Goal: Task Accomplishment & Management: Manage account settings

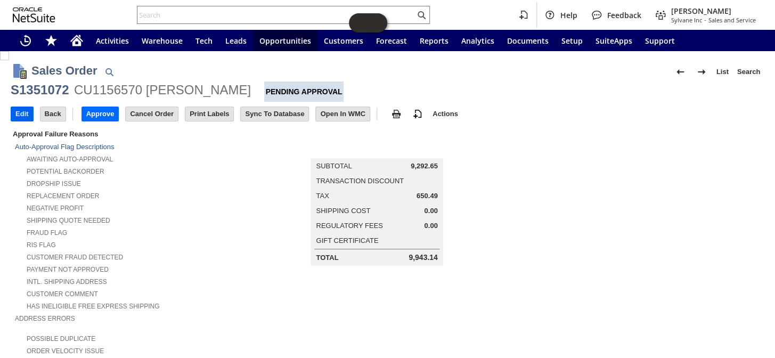
click at [26, 117] on input "Edit" at bounding box center [22, 114] width 22 height 14
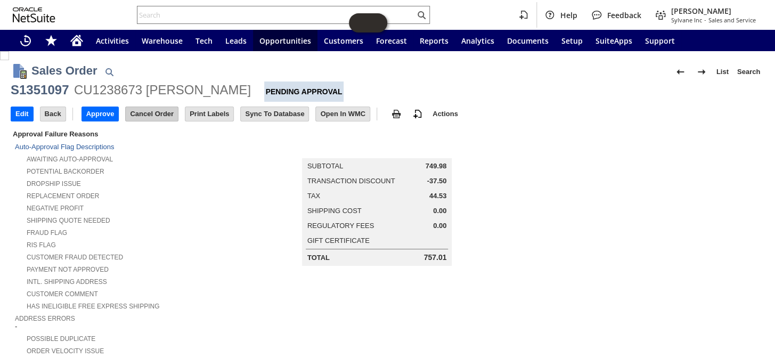
click at [140, 111] on input "Cancel Order" at bounding box center [152, 114] width 52 height 14
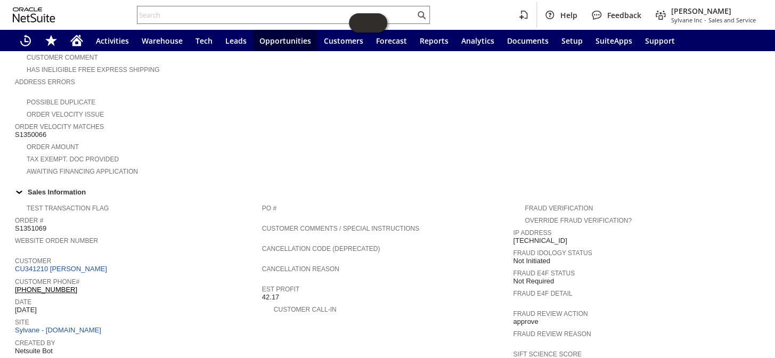
scroll to position [221, 0]
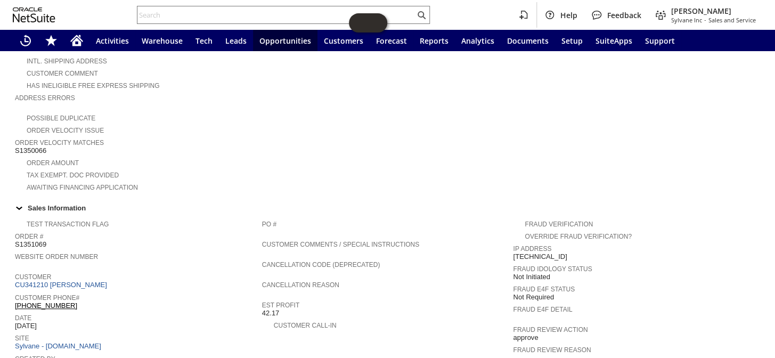
click at [32, 146] on span "S1350066" at bounding box center [30, 150] width 31 height 9
copy span "S1350066"
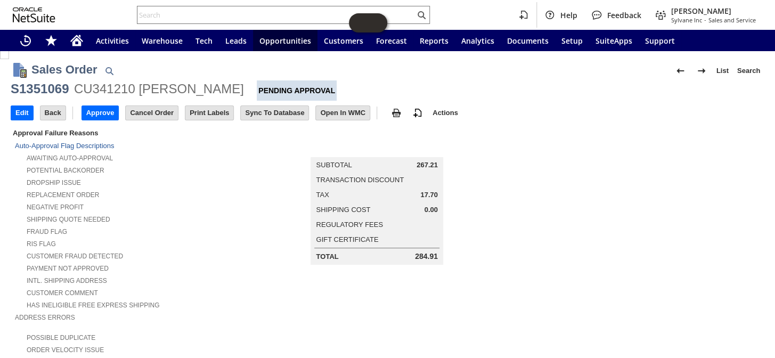
scroll to position [0, 0]
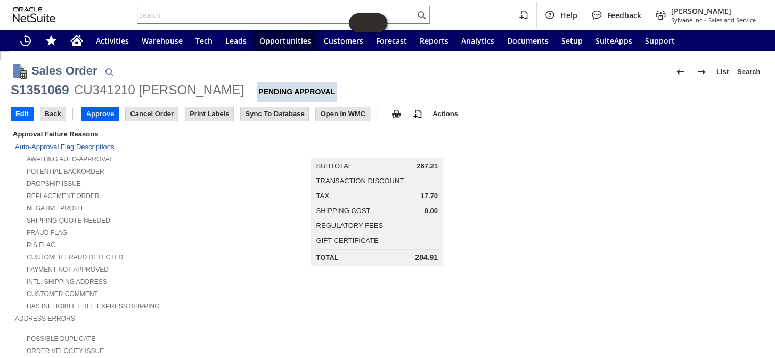
click at [99, 111] on input "Approve" at bounding box center [100, 114] width 37 height 14
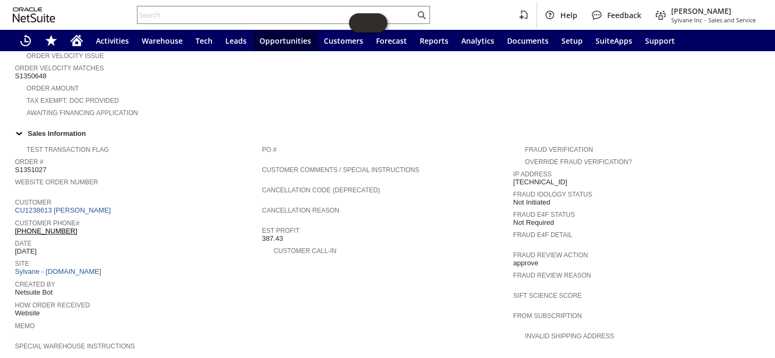
scroll to position [387, 0]
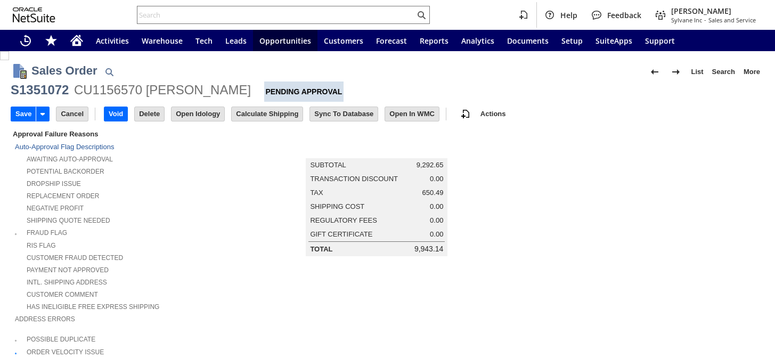
type input "Add"
type input "Copy Previous"
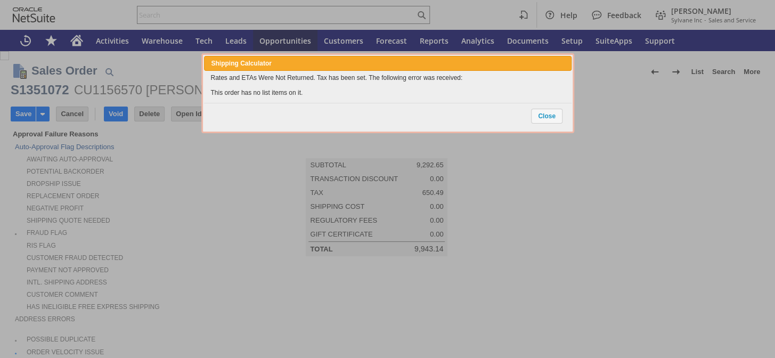
type input "Intelligent Recommendations¹⁰"
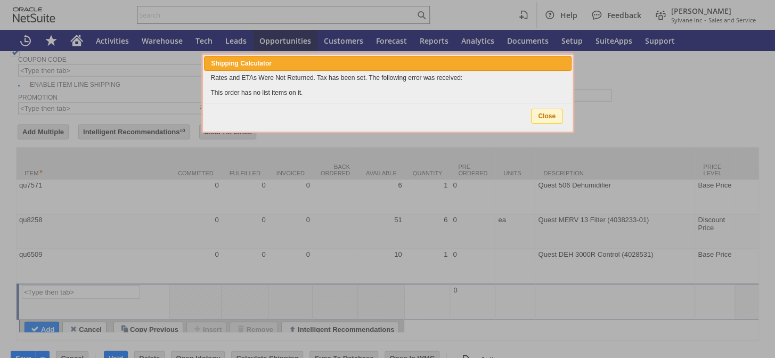
click at [542, 113] on span "Close" at bounding box center [547, 116] width 30 height 14
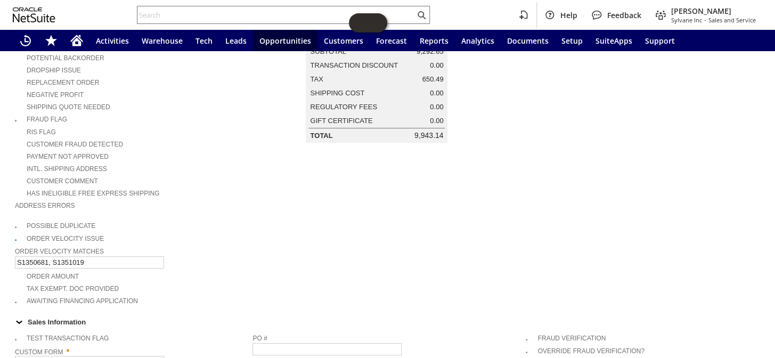
scroll to position [0, 0]
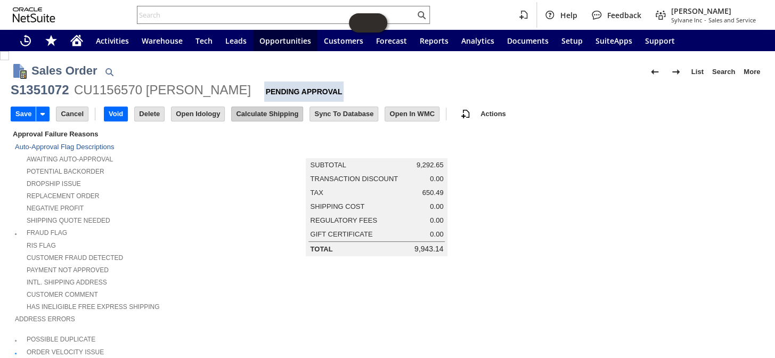
click at [258, 109] on input "Calculate Shipping" at bounding box center [267, 114] width 71 height 14
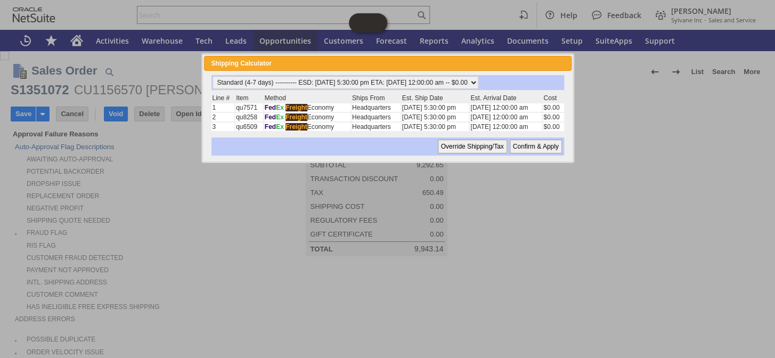
click at [529, 142] on input "Confirm & Apply" at bounding box center [536, 147] width 52 height 14
type input "Add"
type input "Copy Previous"
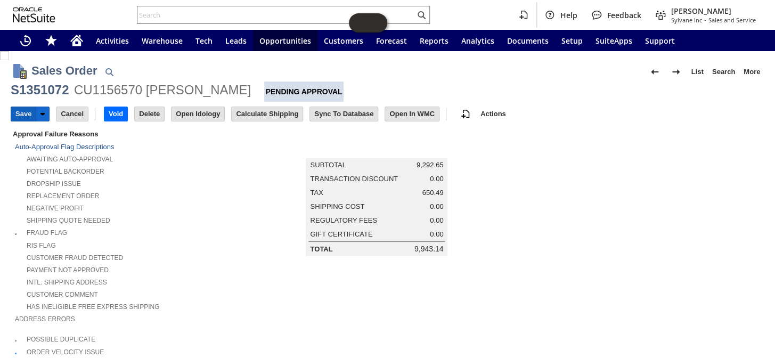
click at [12, 108] on input "Save" at bounding box center [23, 114] width 25 height 14
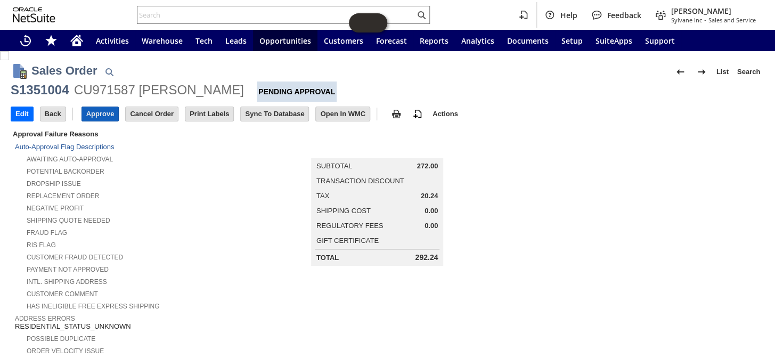
click at [98, 110] on input "Approve" at bounding box center [100, 114] width 37 height 14
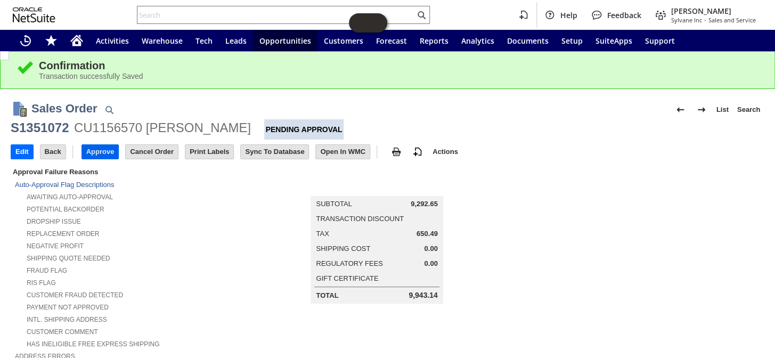
click at [100, 155] on input "Approve" at bounding box center [100, 152] width 37 height 14
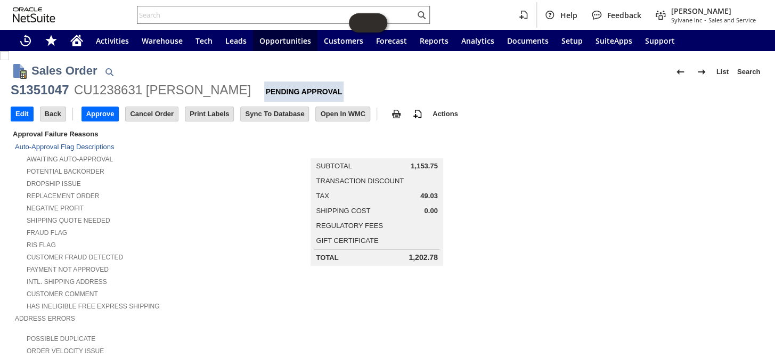
click at [165, 15] on input "text" at bounding box center [276, 15] width 278 height 13
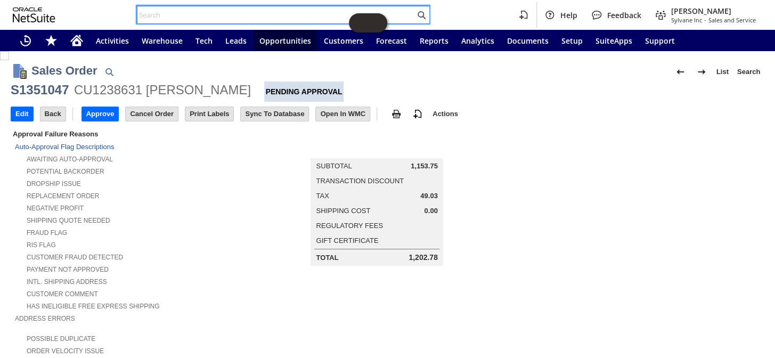
paste input "S1350066"
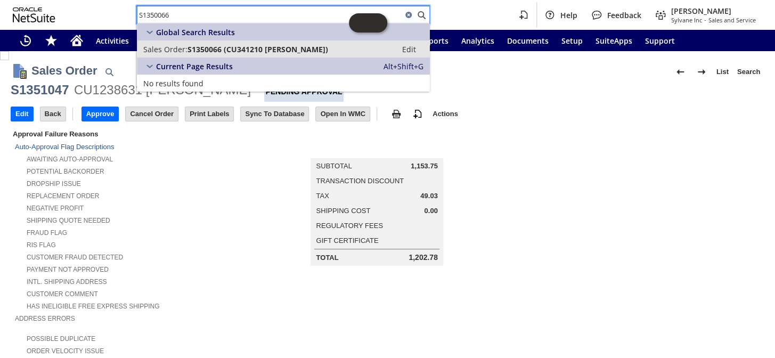
type input "S1350066"
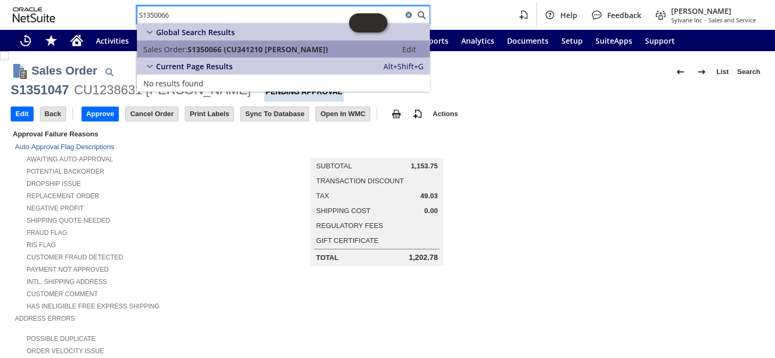
click at [218, 46] on span "S1350066 (CU341210 sherry Brosof)" at bounding box center [258, 49] width 141 height 10
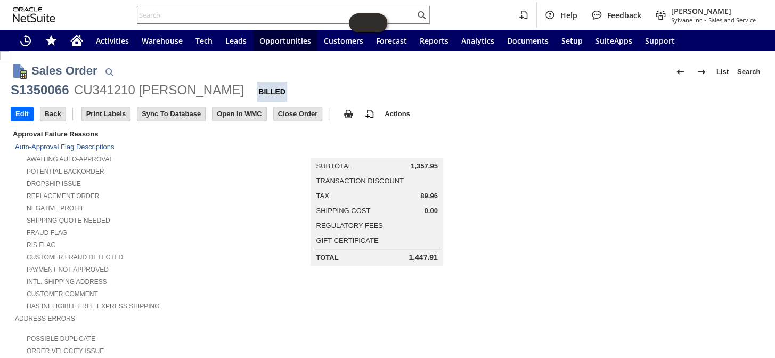
scroll to position [145, 0]
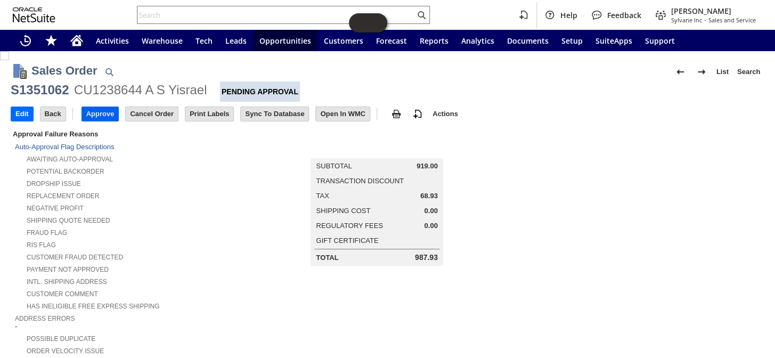
click at [106, 115] on input "Approve" at bounding box center [100, 114] width 37 height 14
click at [101, 116] on input "Approve" at bounding box center [100, 114] width 37 height 14
click at [88, 117] on input "Approve" at bounding box center [100, 114] width 37 height 14
click at [104, 114] on input "Approve" at bounding box center [100, 114] width 37 height 14
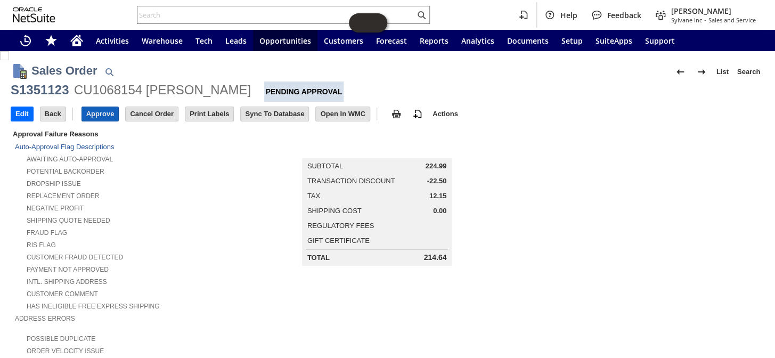
click at [94, 115] on input "Approve" at bounding box center [100, 114] width 37 height 14
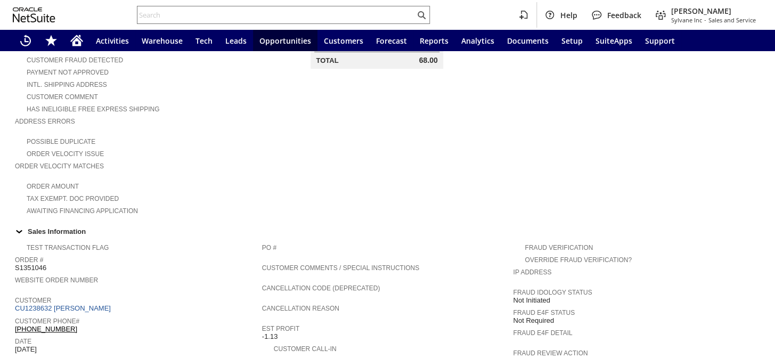
scroll to position [339, 0]
